Goal: Information Seeking & Learning: Learn about a topic

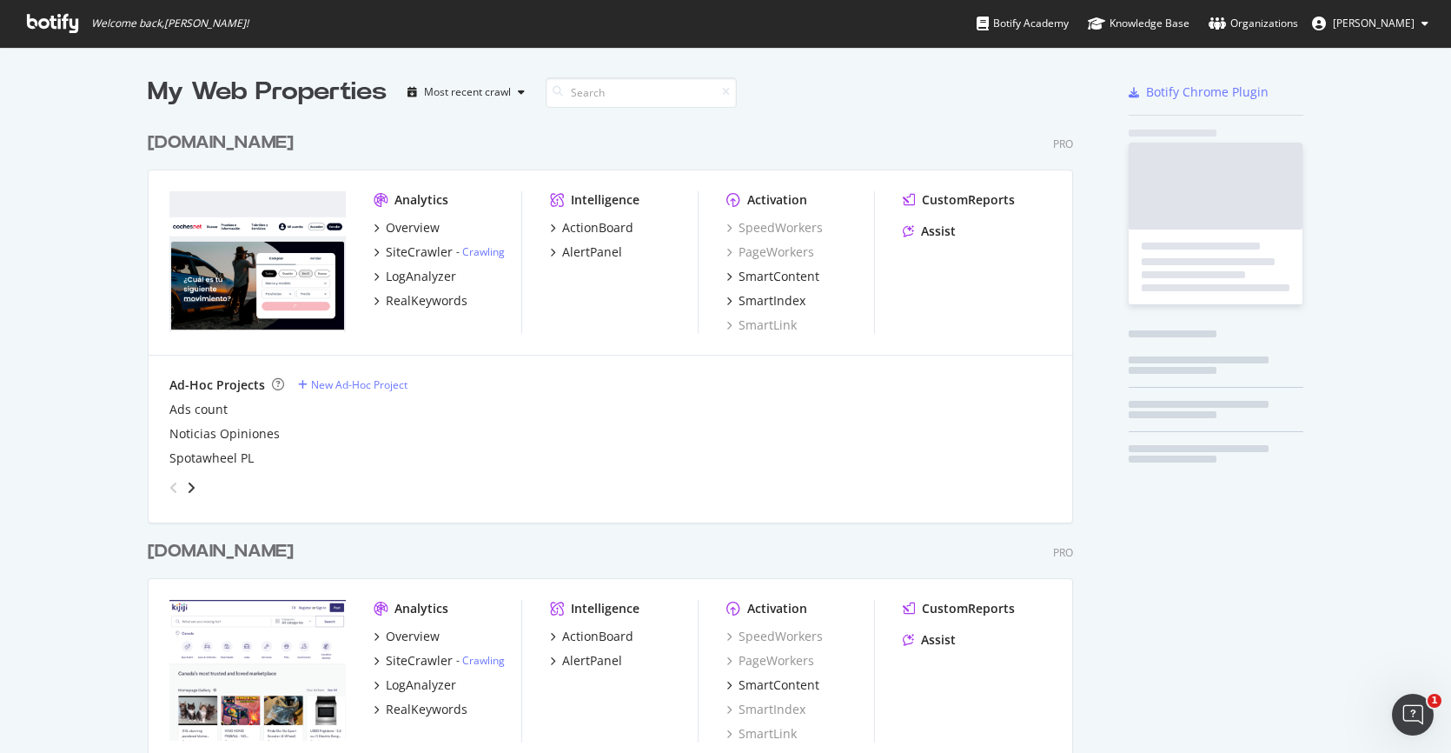
scroll to position [4930, 926]
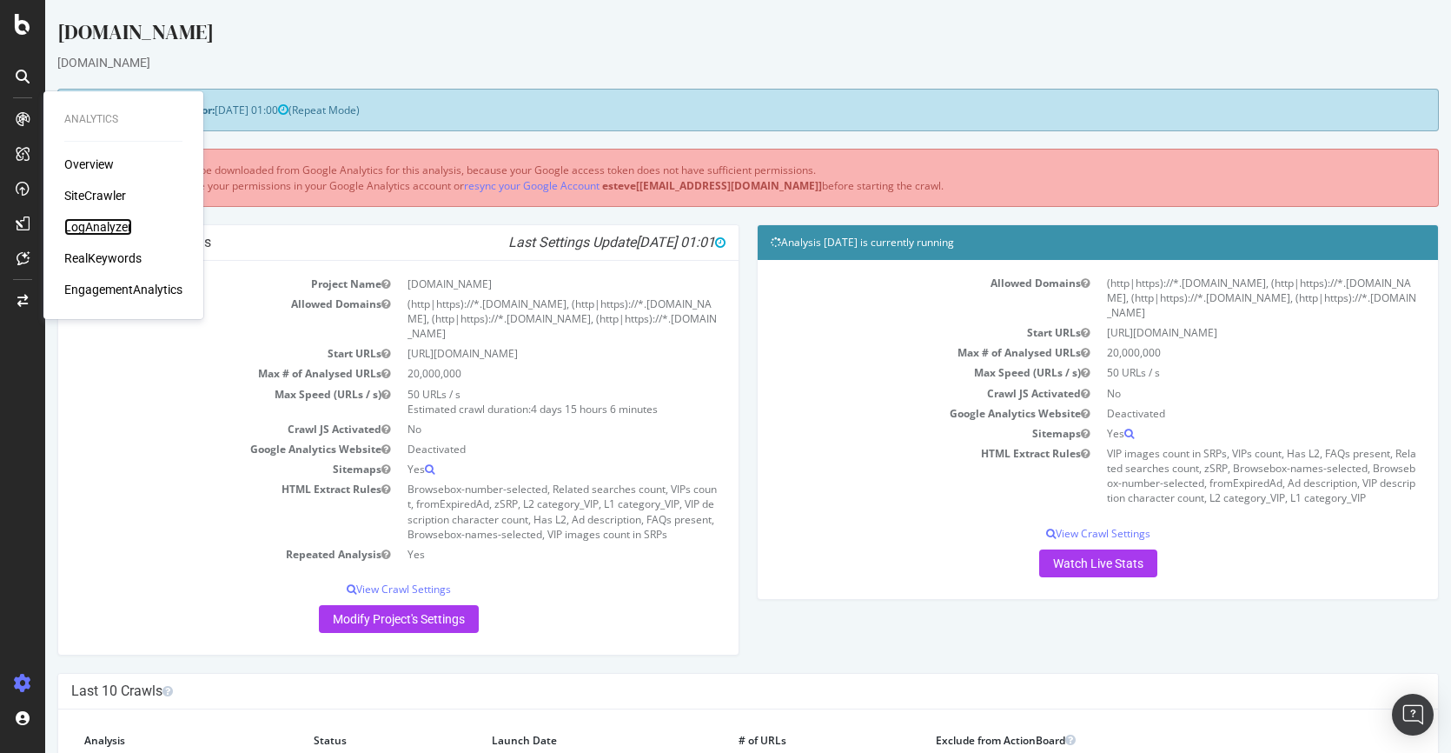
click at [93, 223] on div "LogAnalyzer" at bounding box center [98, 226] width 68 height 17
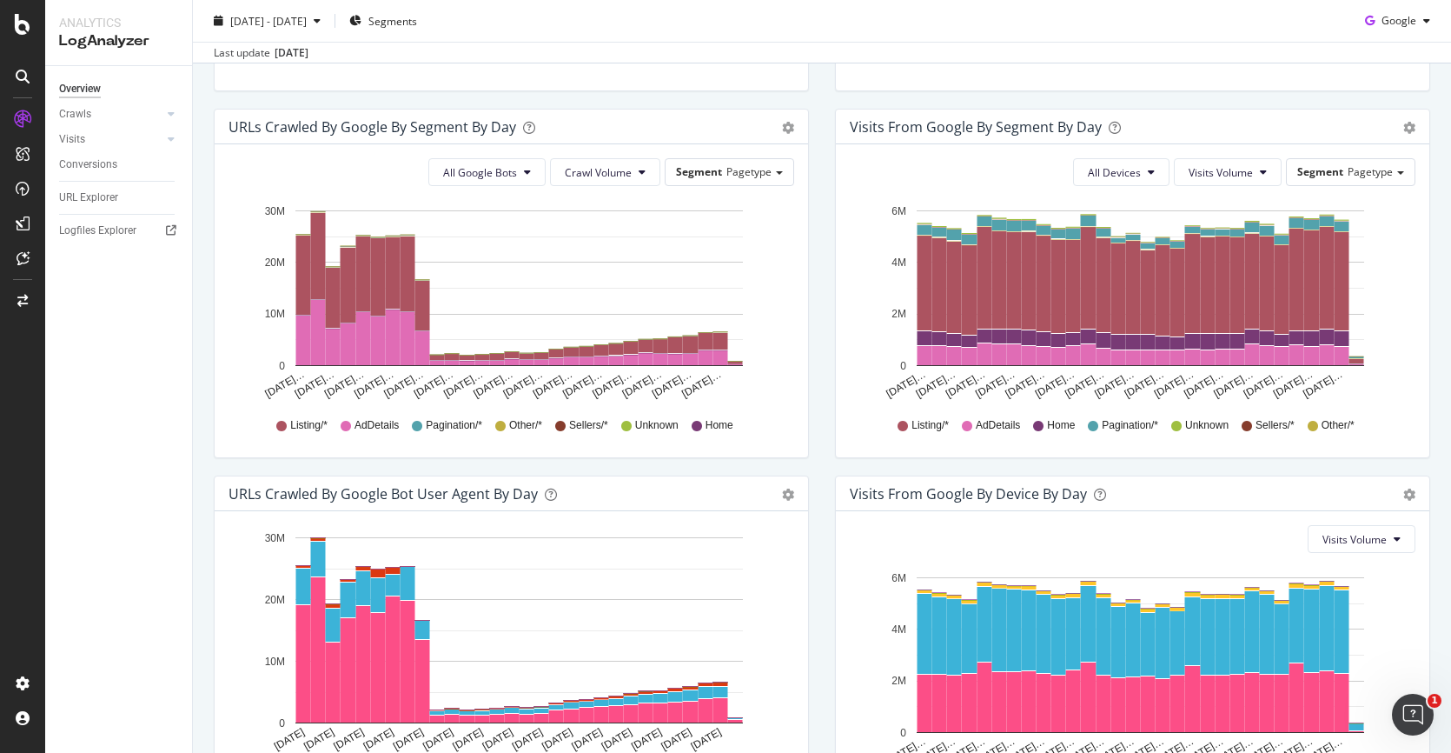
scroll to position [544, 0]
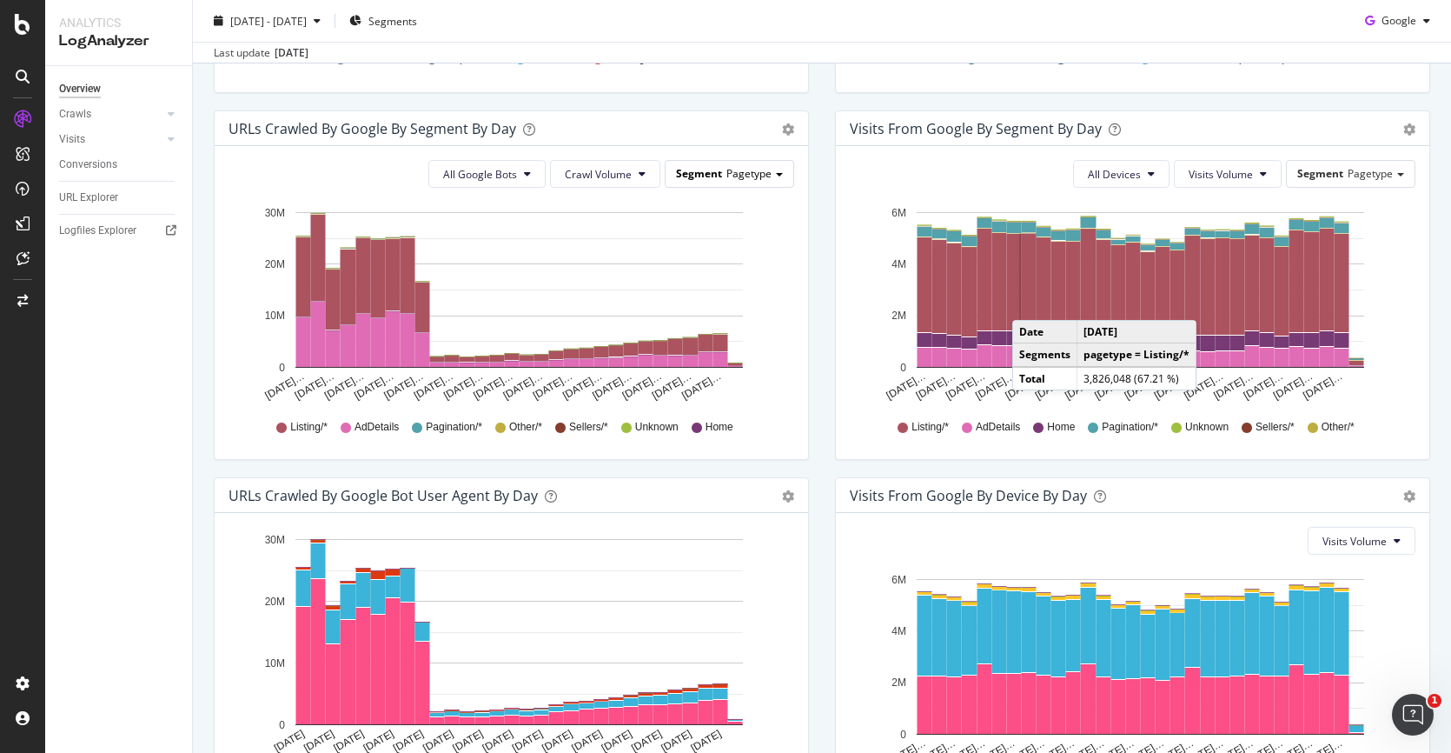
click at [727, 170] on span "Pagetype" at bounding box center [749, 173] width 45 height 15
click at [176, 118] on div at bounding box center [171, 113] width 17 height 17
click at [99, 210] on div "HTTP Codes" at bounding box center [96, 208] width 59 height 18
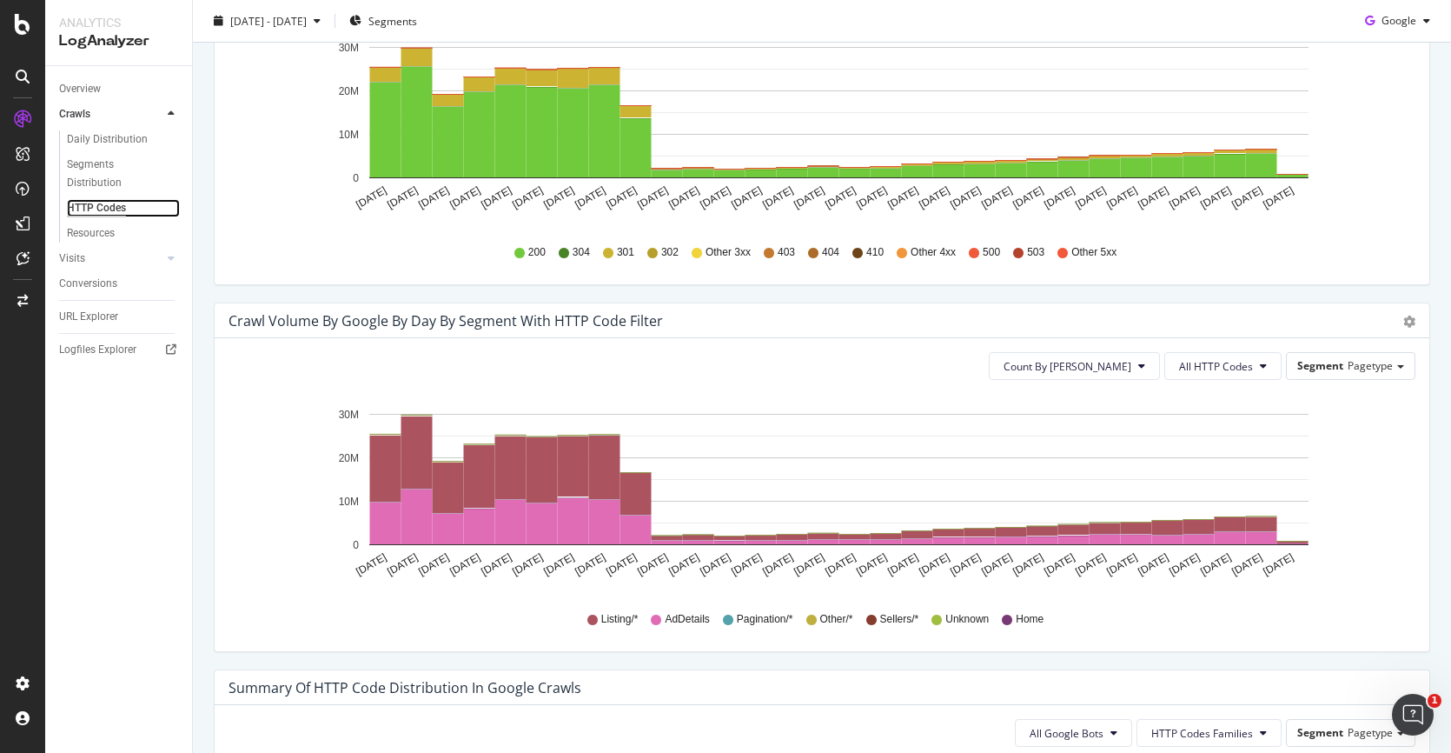
scroll to position [502, 0]
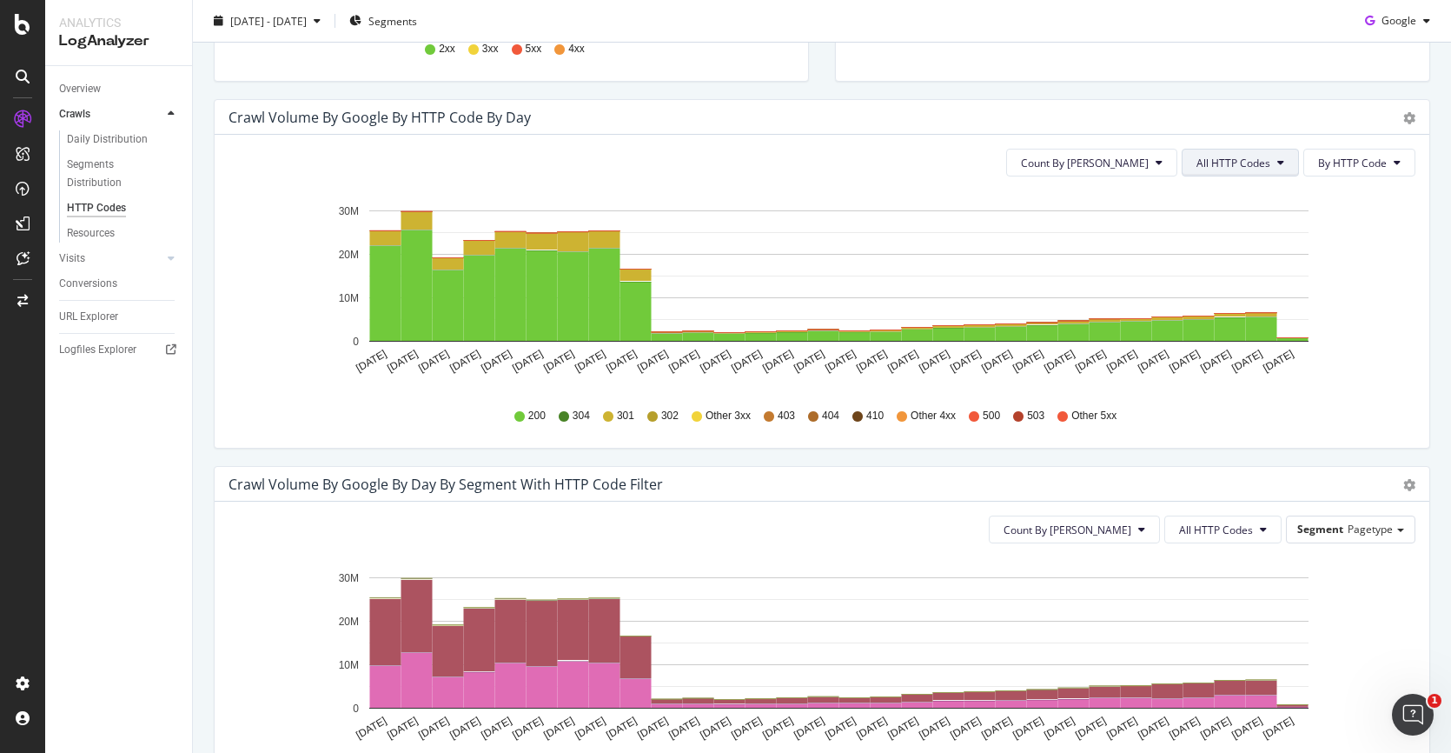
click at [1225, 163] on span "All HTTP Codes" at bounding box center [1234, 163] width 74 height 15
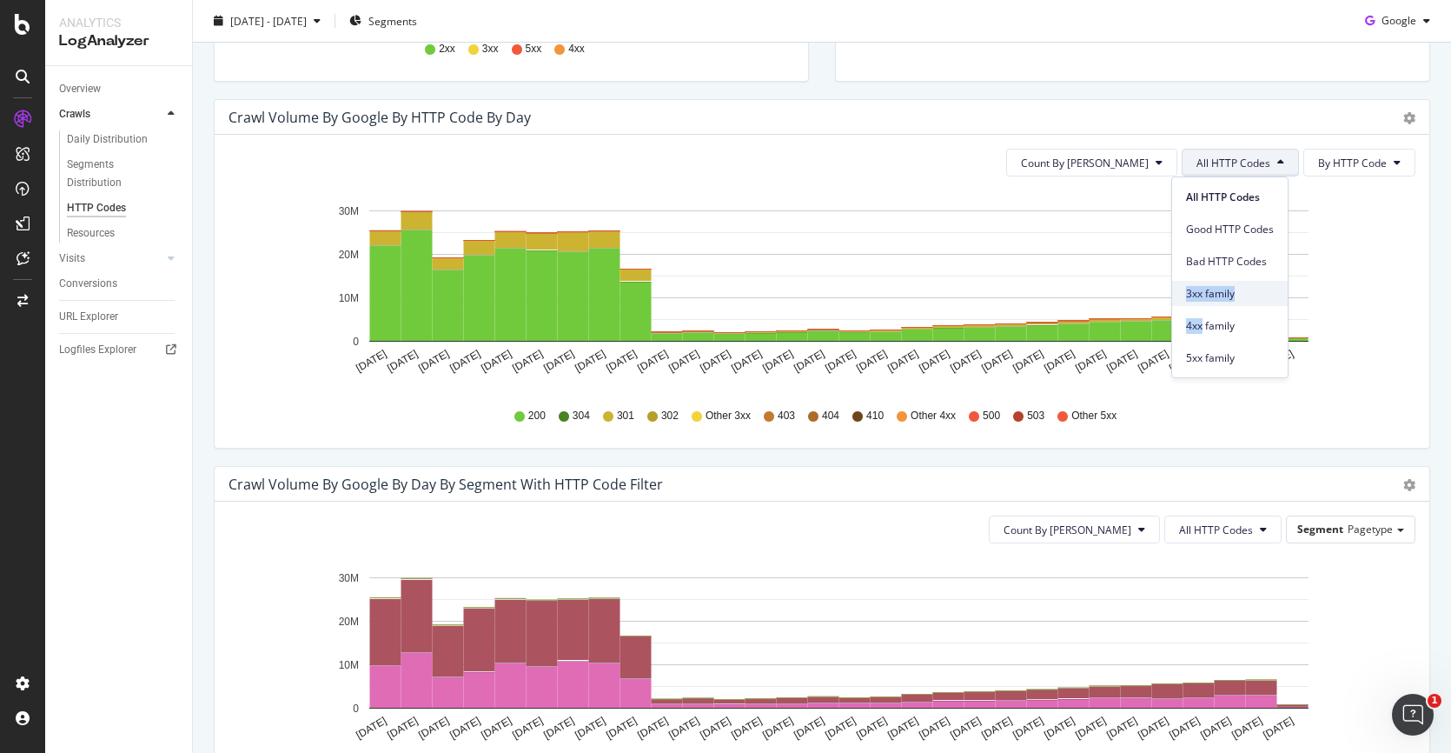
drag, startPoint x: 1201, startPoint y: 322, endPoint x: 1205, endPoint y: 285, distance: 36.8
click at [1205, 285] on div "All HTTP Codes Good HTTP Codes Bad HTTP Codes 3xx family 4xx family 5xx family" at bounding box center [1230, 273] width 116 height 193
click at [1205, 286] on span "3xx family" at bounding box center [1230, 294] width 88 height 16
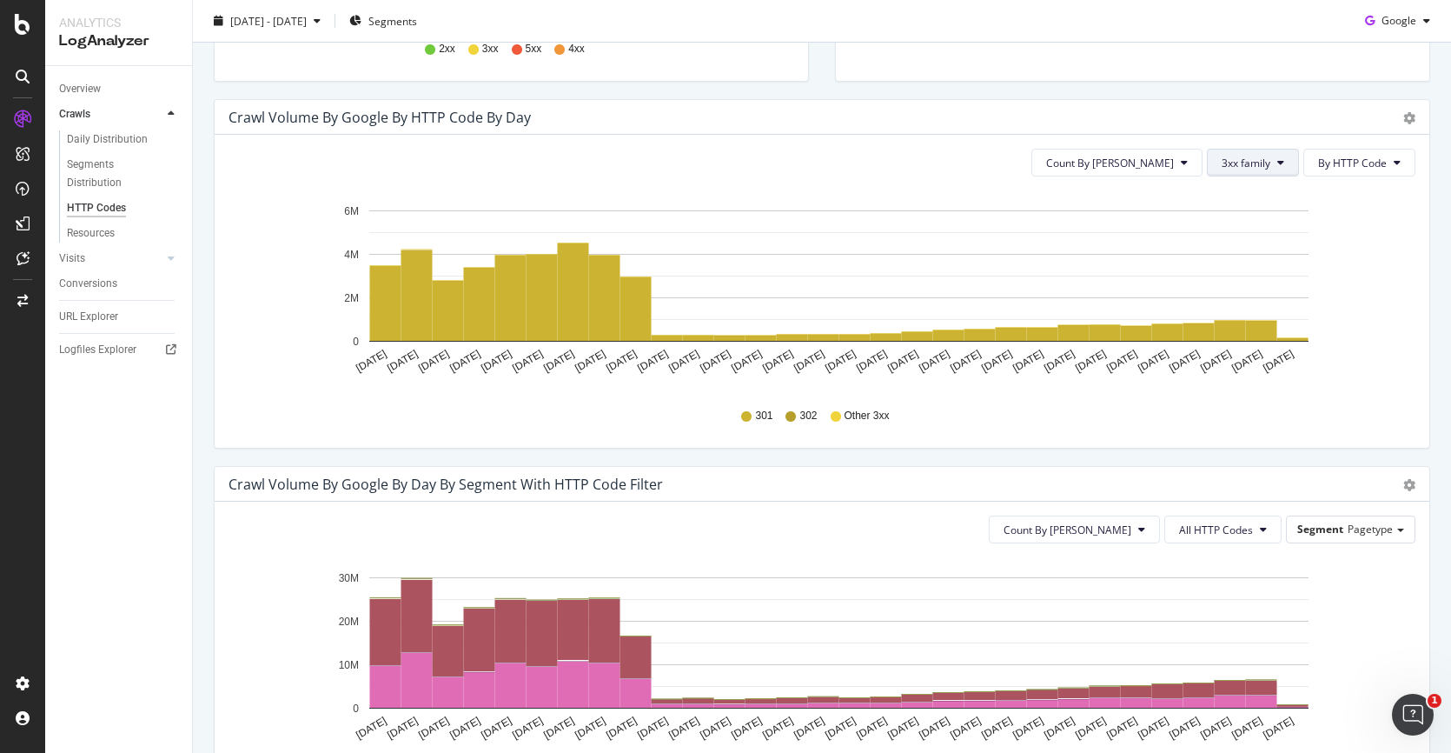
click at [1260, 170] on button "3xx family" at bounding box center [1253, 163] width 92 height 28
click at [1248, 310] on div "4xx family" at bounding box center [1254, 322] width 116 height 32
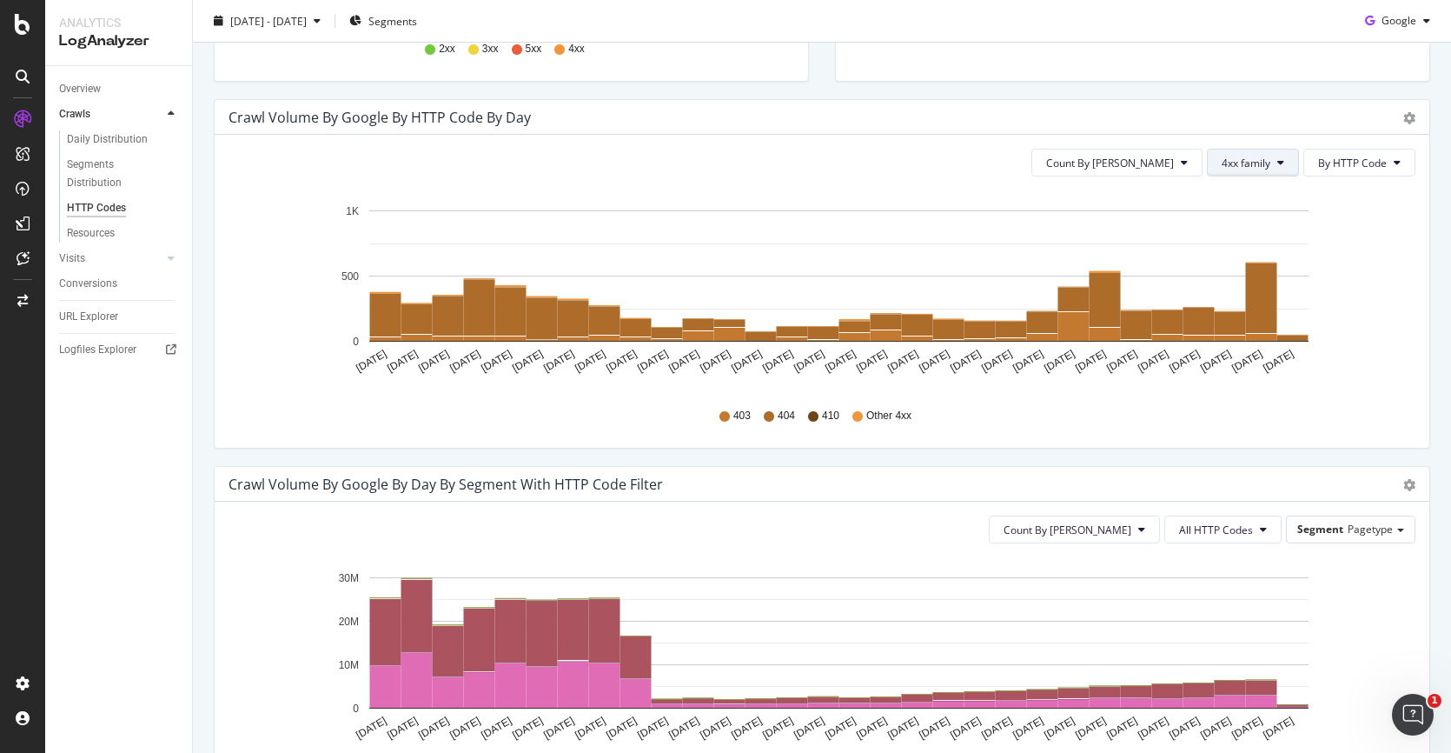
click at [1252, 166] on span "4xx family" at bounding box center [1246, 163] width 49 height 15
click at [1247, 353] on span "5xx family" at bounding box center [1254, 358] width 88 height 16
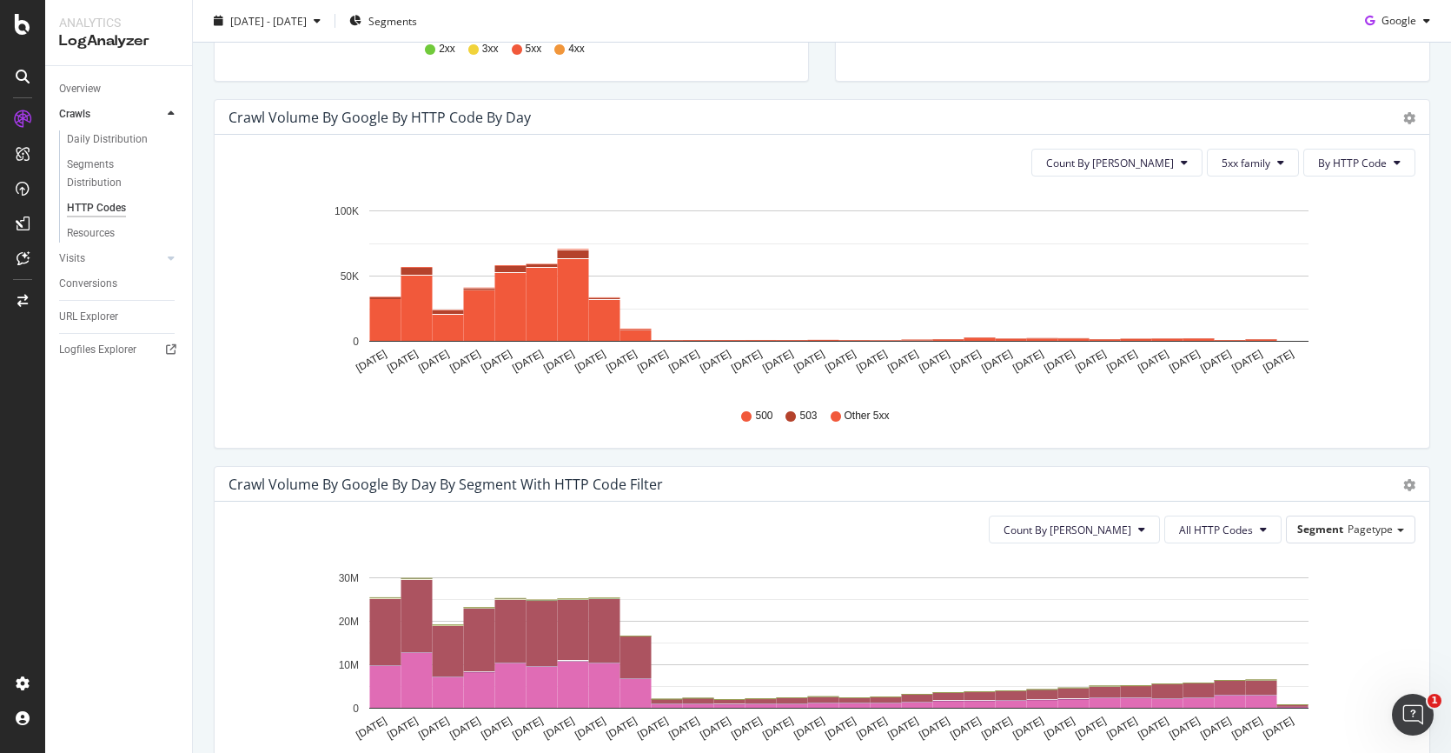
scroll to position [0, 0]
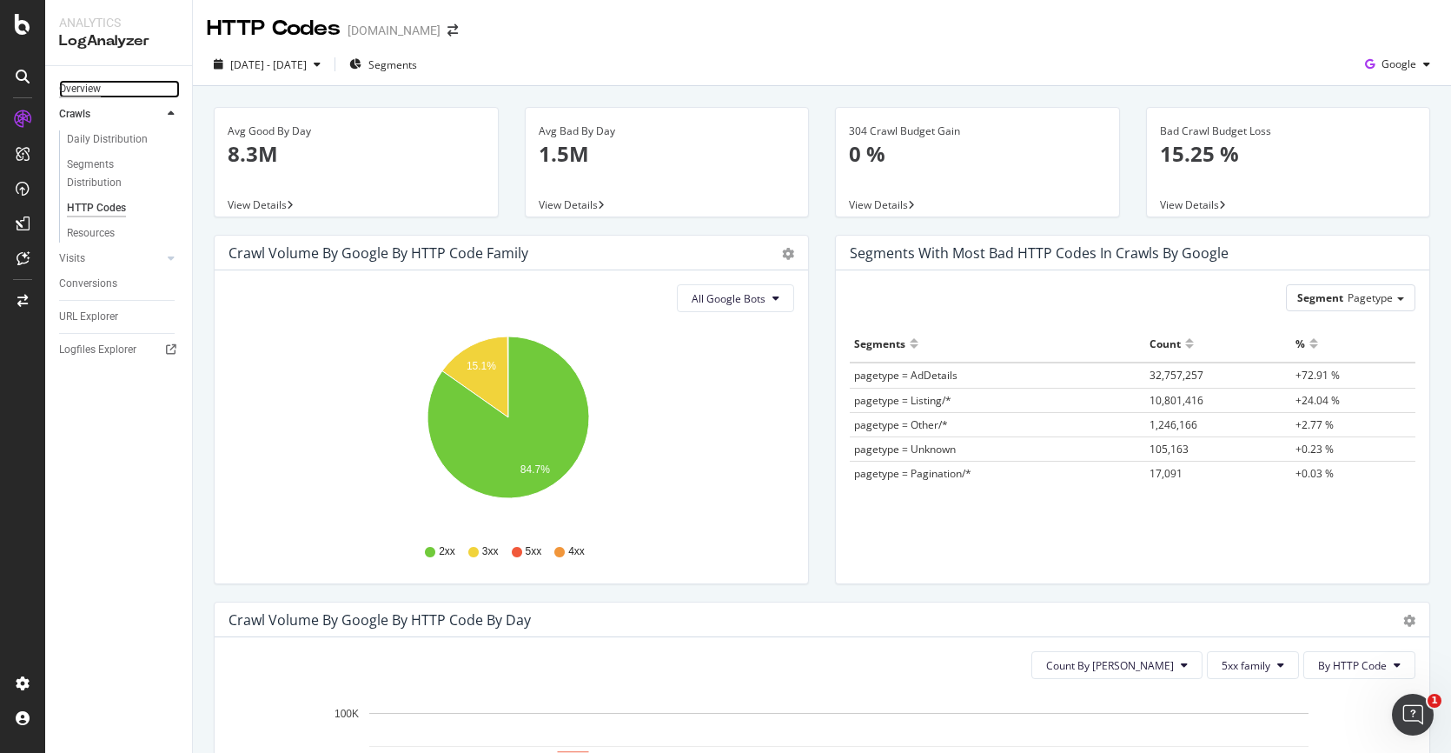
click at [83, 90] on div "Overview" at bounding box center [80, 89] width 42 height 18
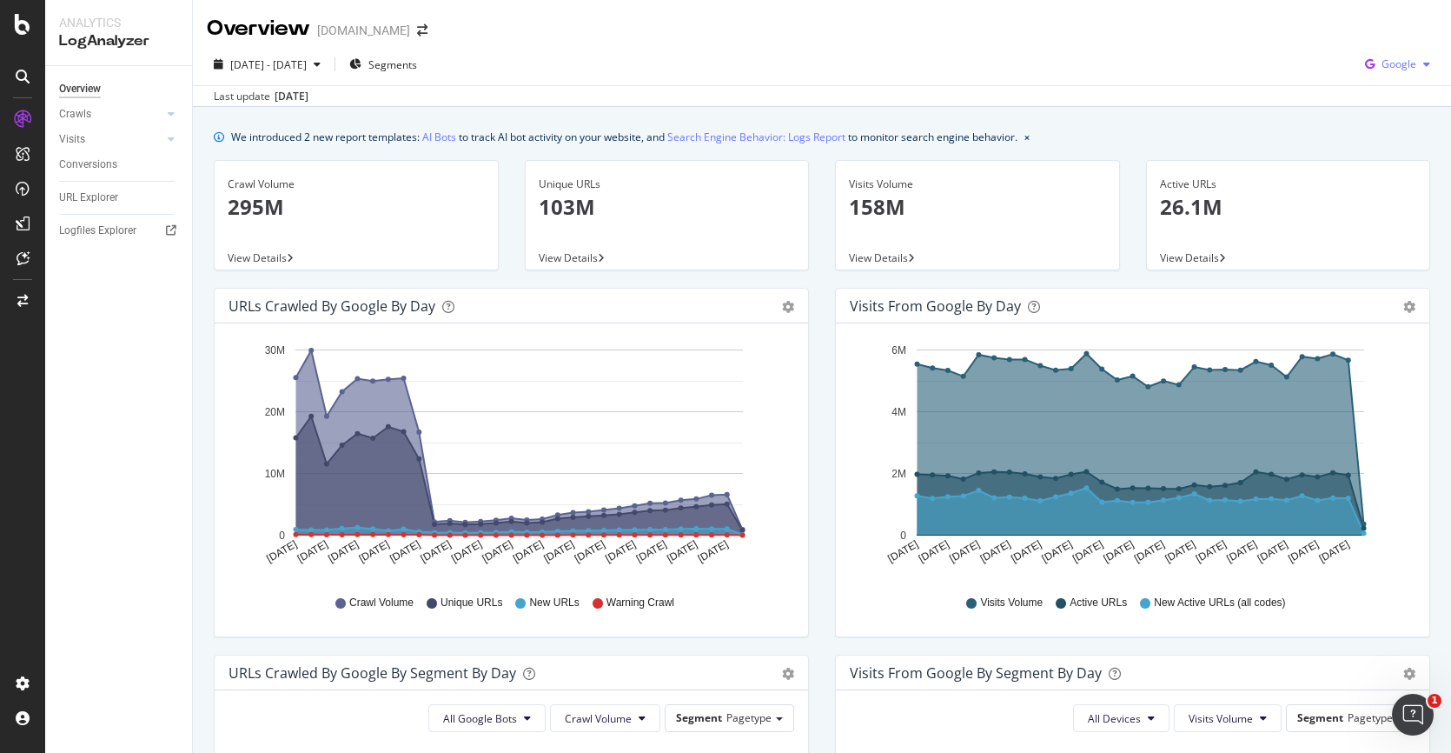
click at [1382, 62] on span "Google" at bounding box center [1399, 63] width 35 height 15
click at [1370, 157] on span "OpenAI" at bounding box center [1398, 164] width 64 height 16
